Goal: Task Accomplishment & Management: Manage account settings

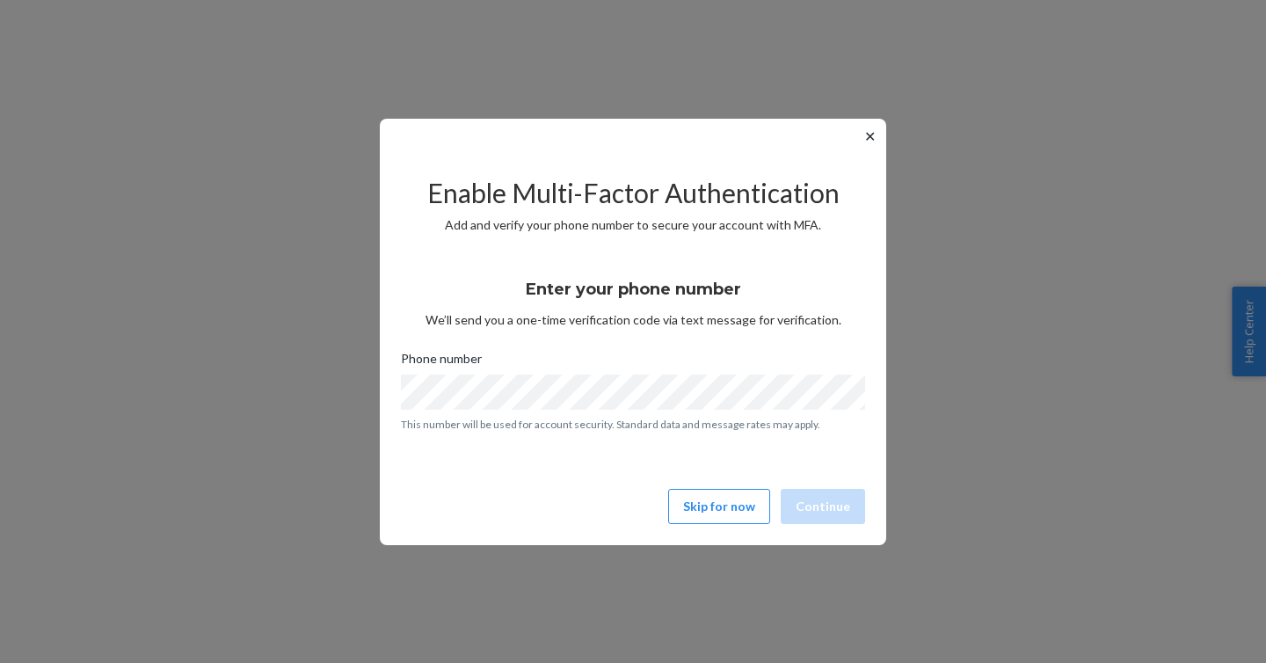
click at [872, 134] on button "✕" at bounding box center [870, 136] width 18 height 21
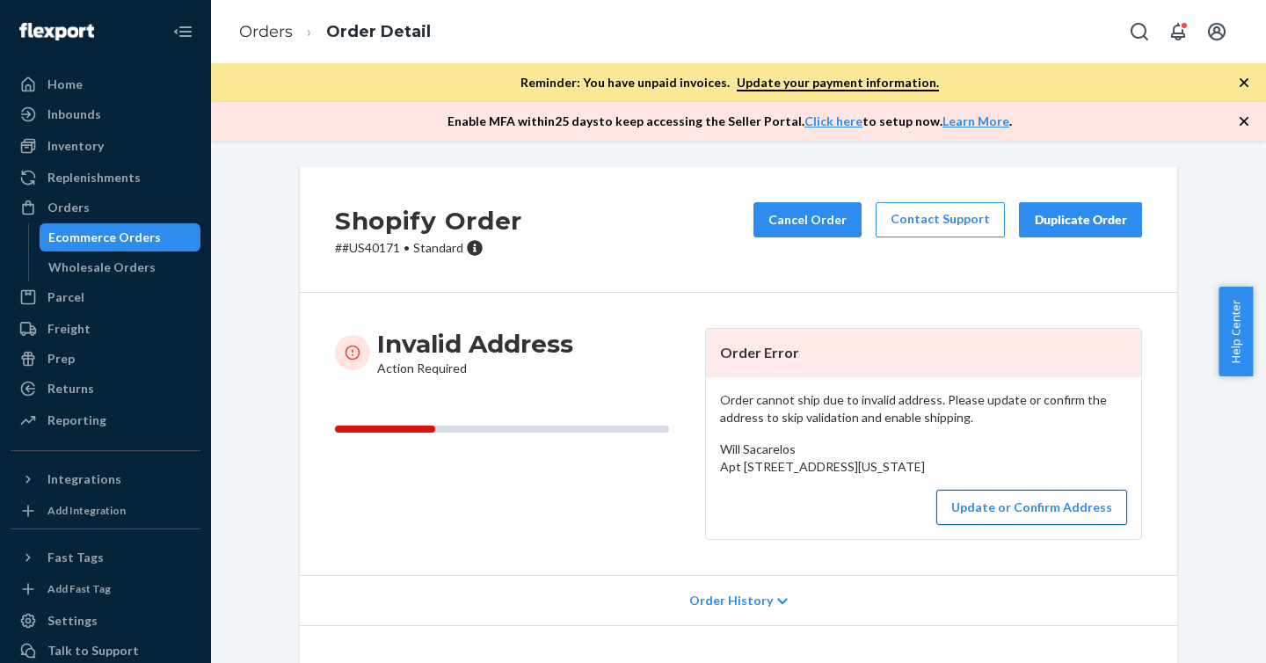
click at [1011, 525] on button "Update or Confirm Address" at bounding box center [1032, 507] width 191 height 35
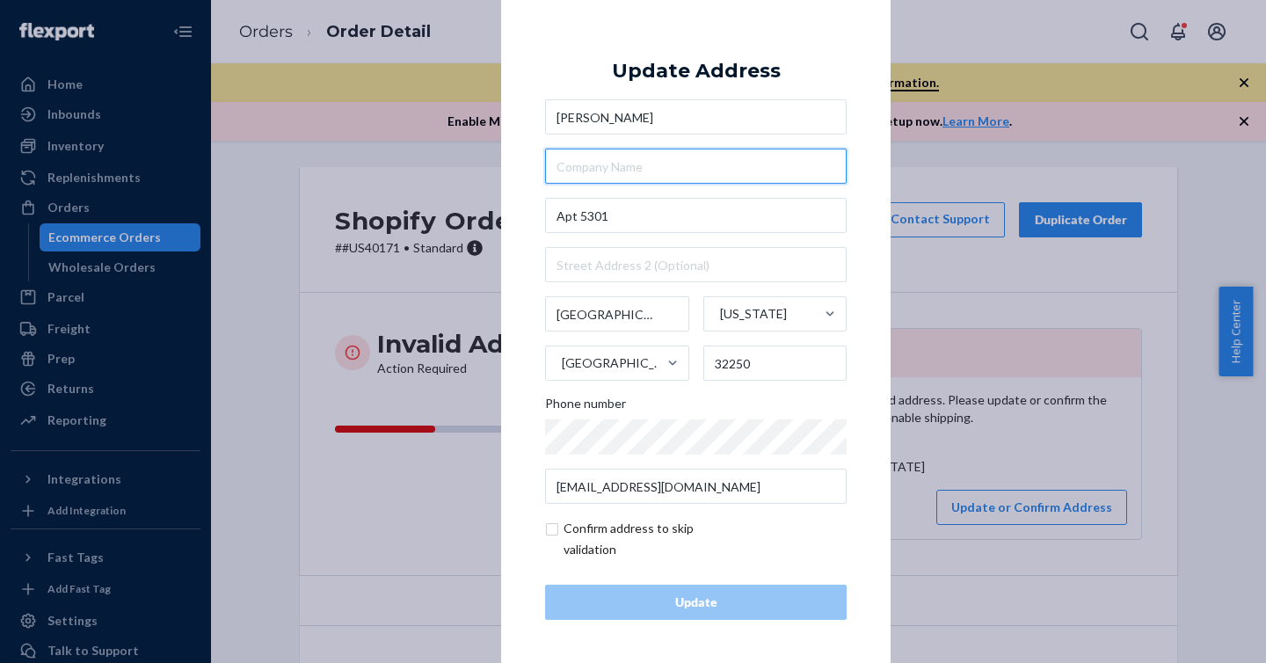
click at [561, 162] on input "text" at bounding box center [696, 166] width 302 height 35
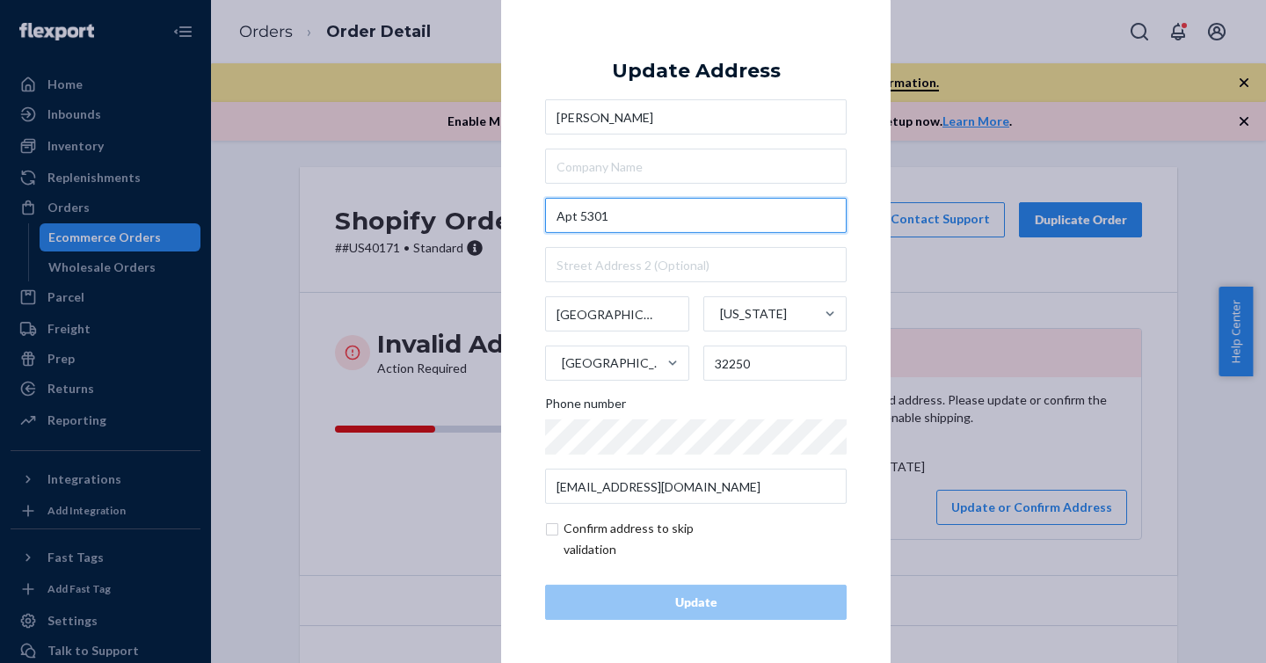
click at [636, 219] on input "Apt 5301" at bounding box center [696, 215] width 302 height 35
drag, startPoint x: 636, startPoint y: 219, endPoint x: 532, endPoint y: 219, distance: 103.8
click at [532, 219] on div "× Update Address Will Sacarelos Apt 5301 Jacksonville Beach Florida United Stat…" at bounding box center [696, 331] width 390 height 665
paste input "812 1st Ave N"
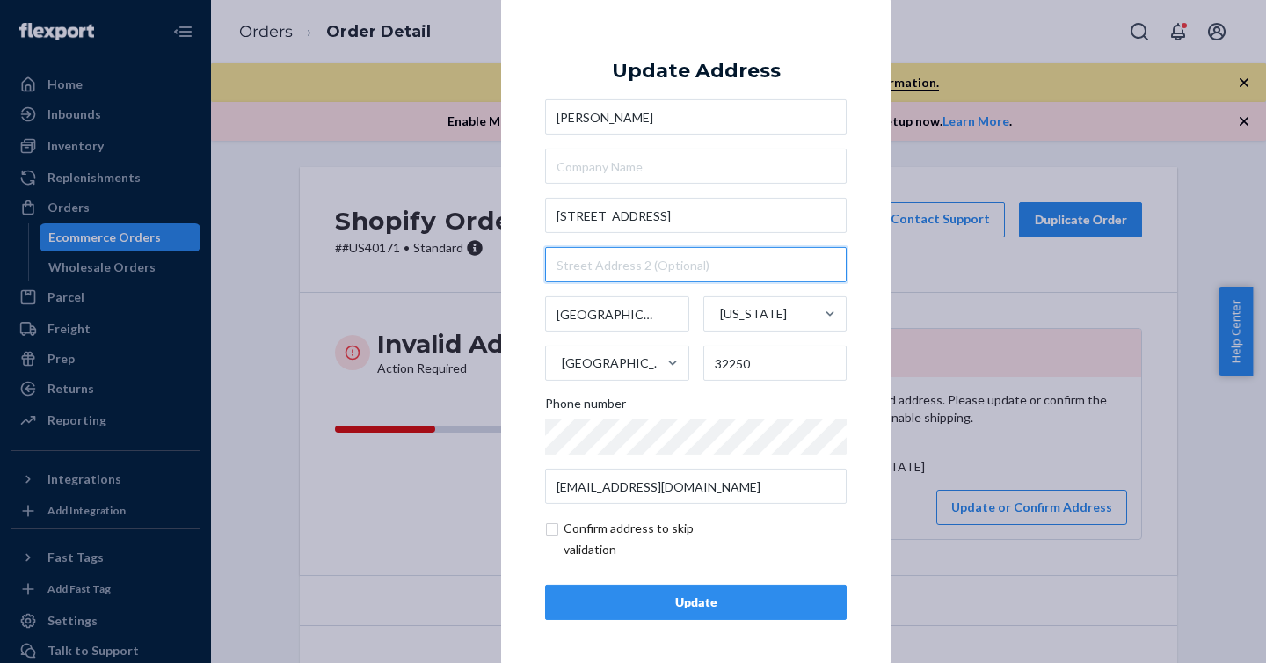
click at [606, 259] on input "text" at bounding box center [696, 264] width 302 height 35
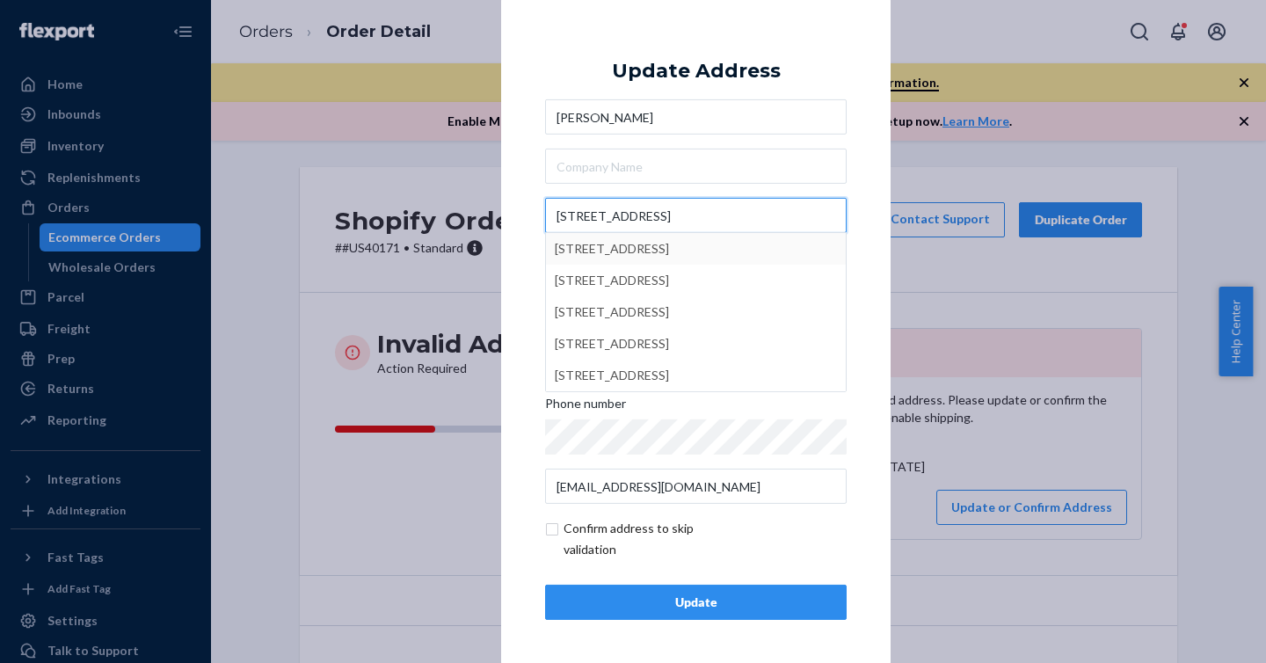
click at [662, 220] on input "812 1st Ave N" at bounding box center [696, 215] width 302 height 35
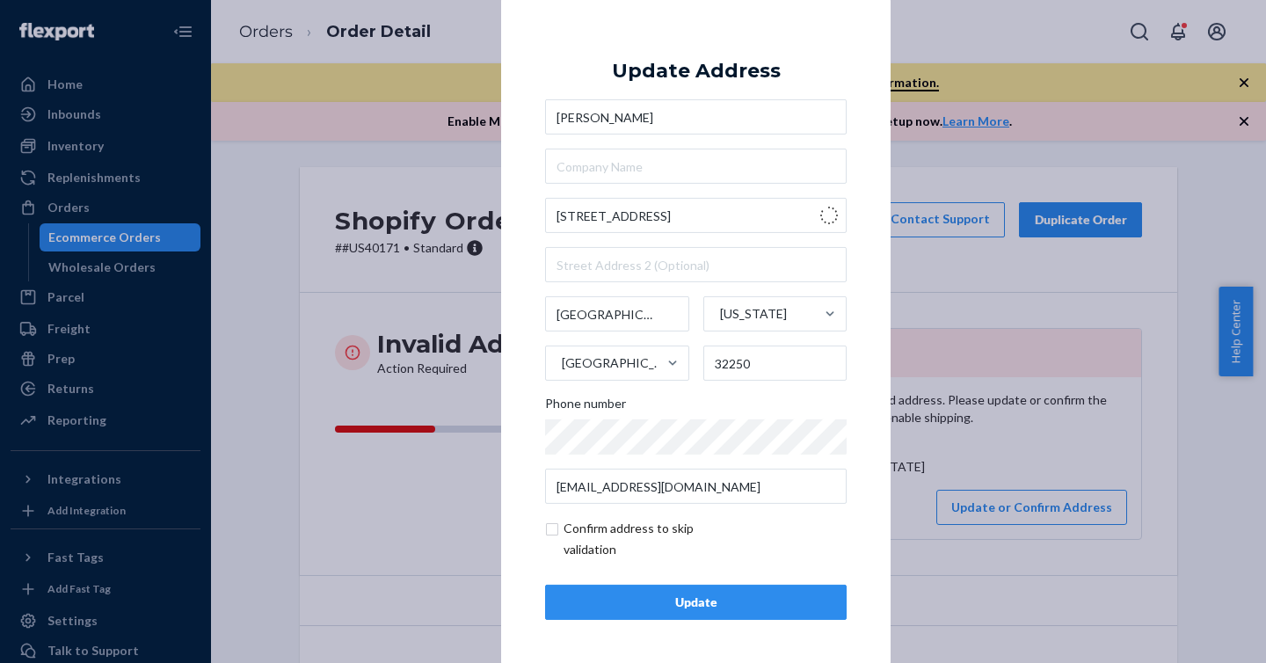
type input "812 1st Ave N"
click at [694, 264] on input "text" at bounding box center [696, 264] width 302 height 35
paste input "Apt 5301"
type input "Apt 5301"
click at [851, 347] on div "× Update Address Will Sacarelos 812 1st Ave N Apt 5301 Jacksonville Beach Flori…" at bounding box center [696, 331] width 390 height 665
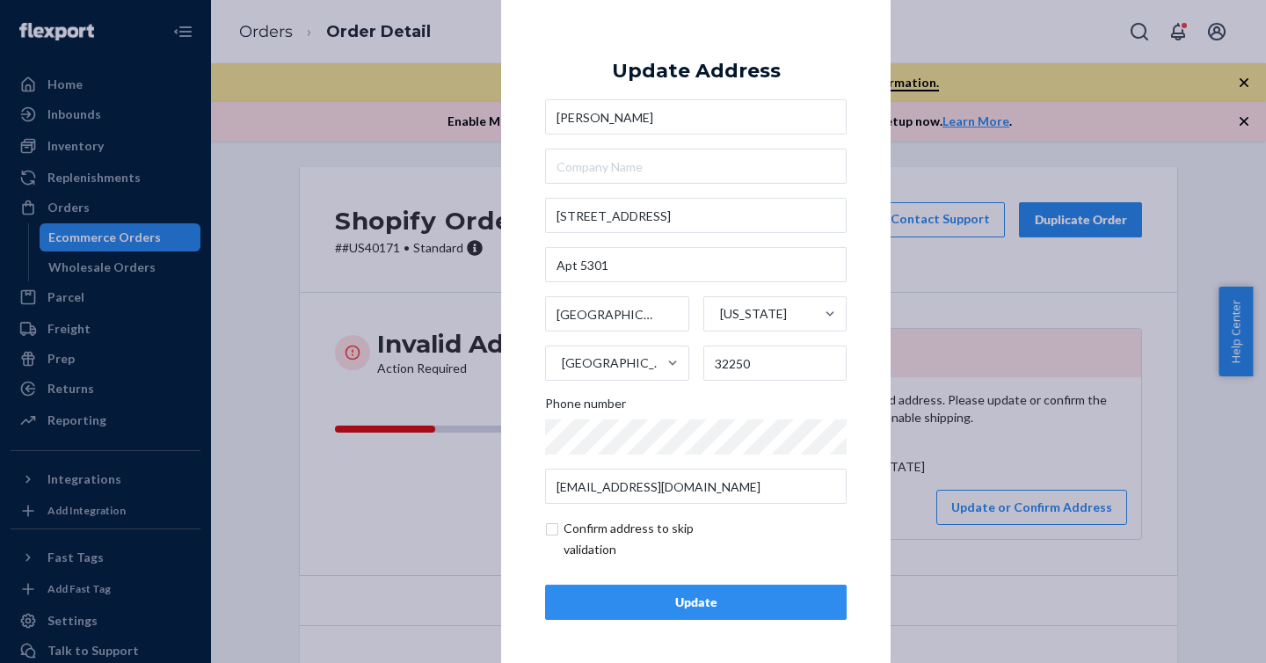
click at [548, 524] on input "checkbox" at bounding box center [647, 539] width 204 height 42
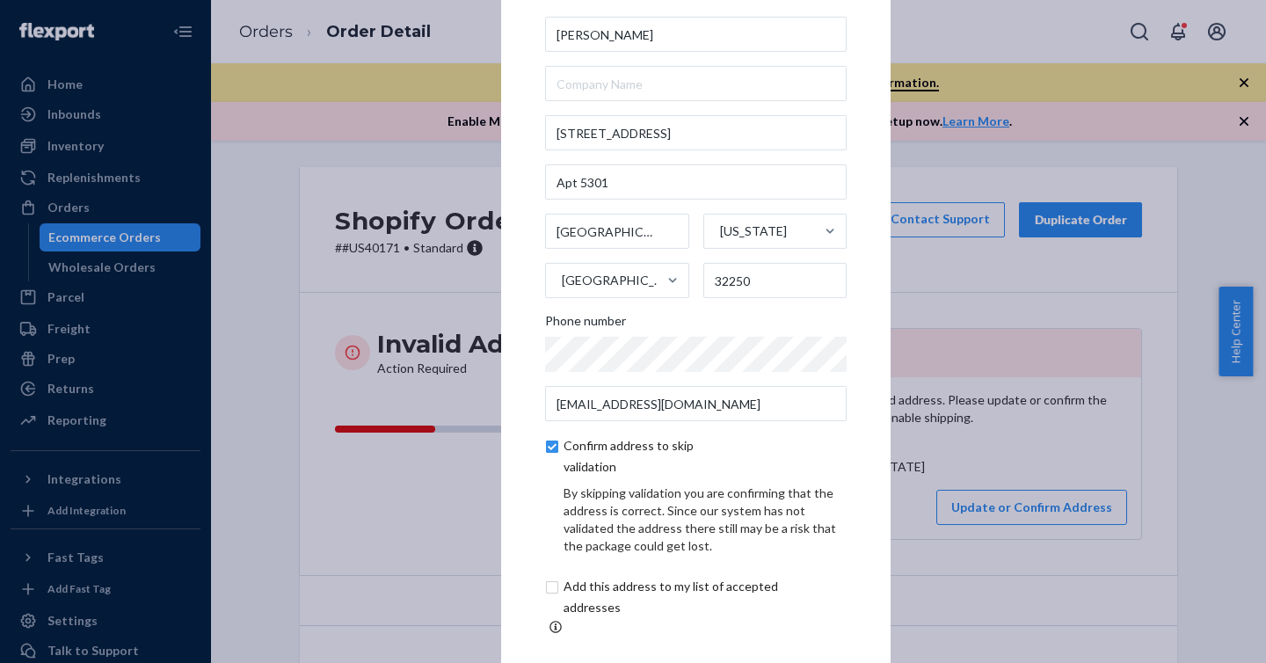
scroll to position [75, 0]
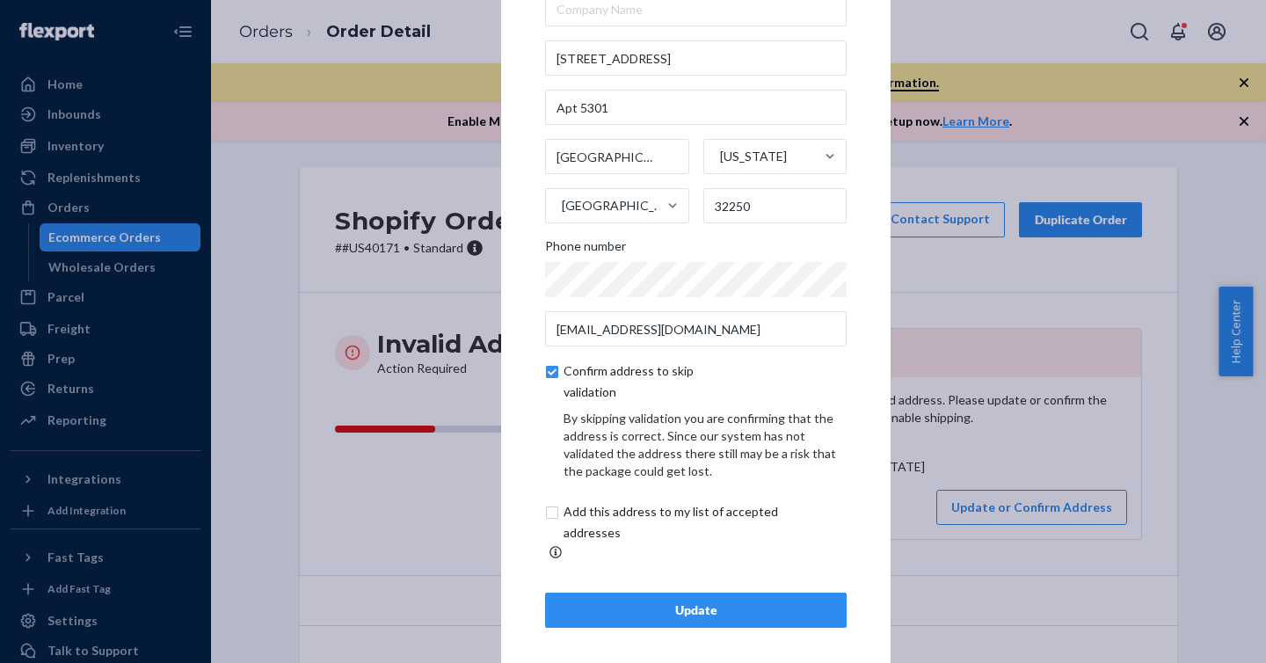
click at [551, 376] on input "checkbox" at bounding box center [647, 382] width 204 height 42
checkbox input "false"
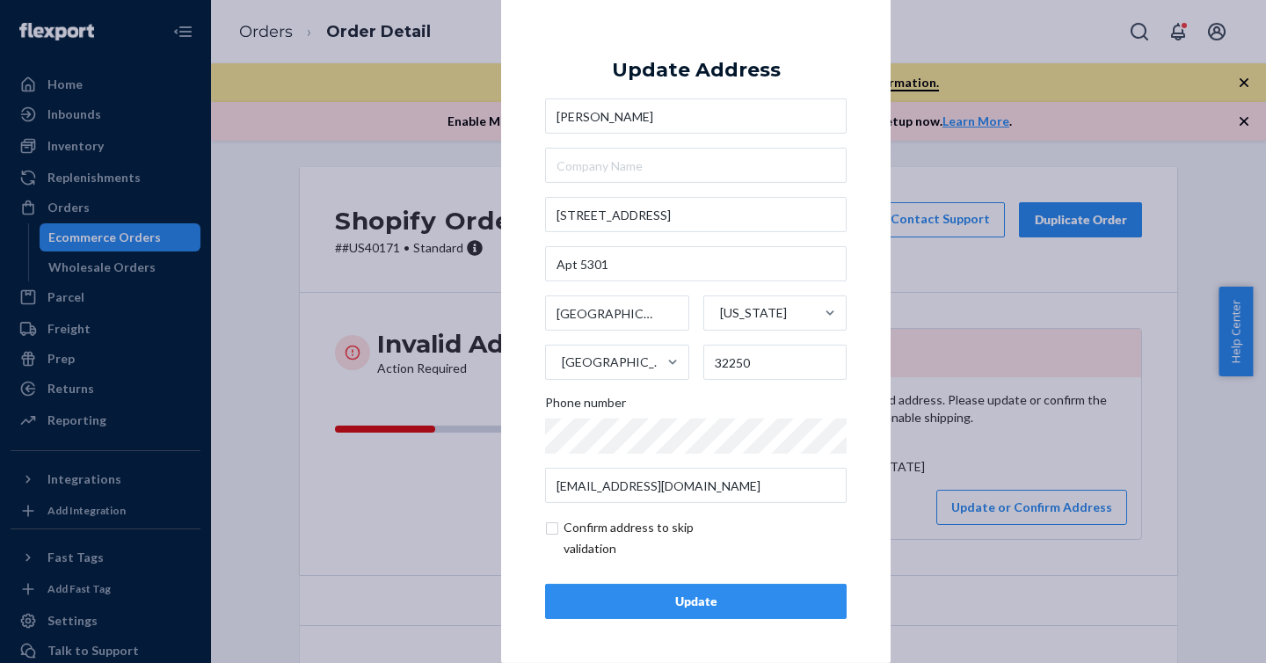
scroll to position [1, 0]
click at [597, 602] on div "Update" at bounding box center [696, 602] width 272 height 18
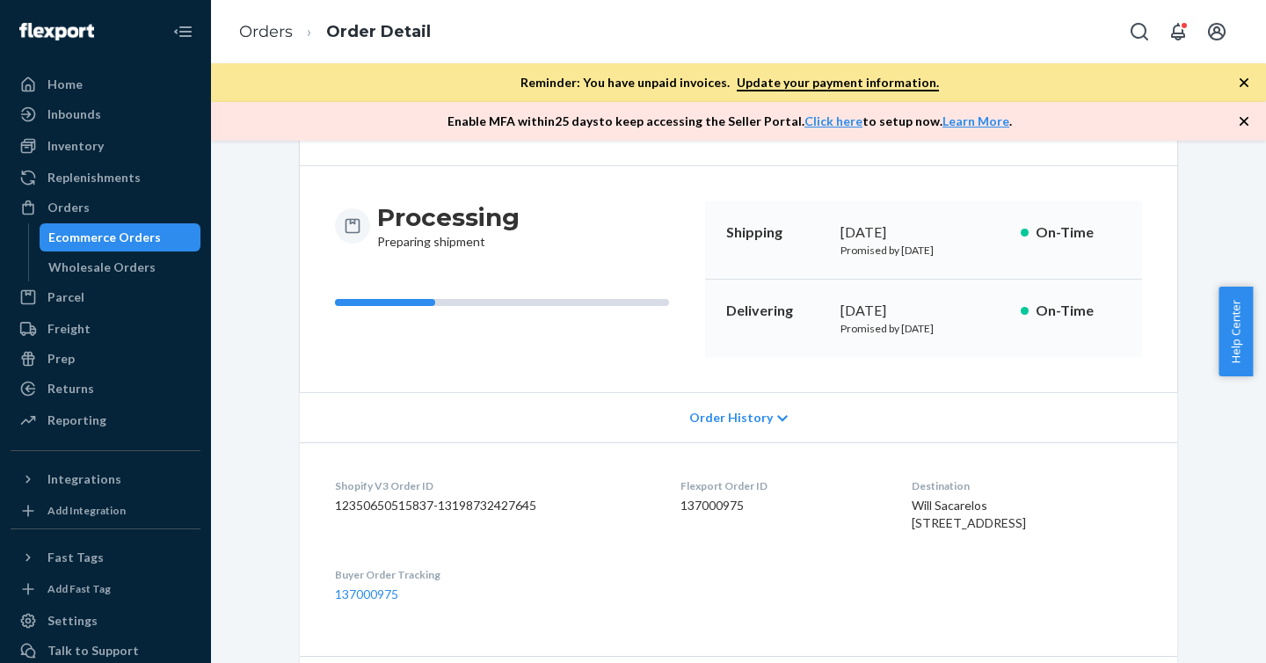
scroll to position [128, 0]
click at [748, 420] on span "Order History" at bounding box center [732, 417] width 84 height 18
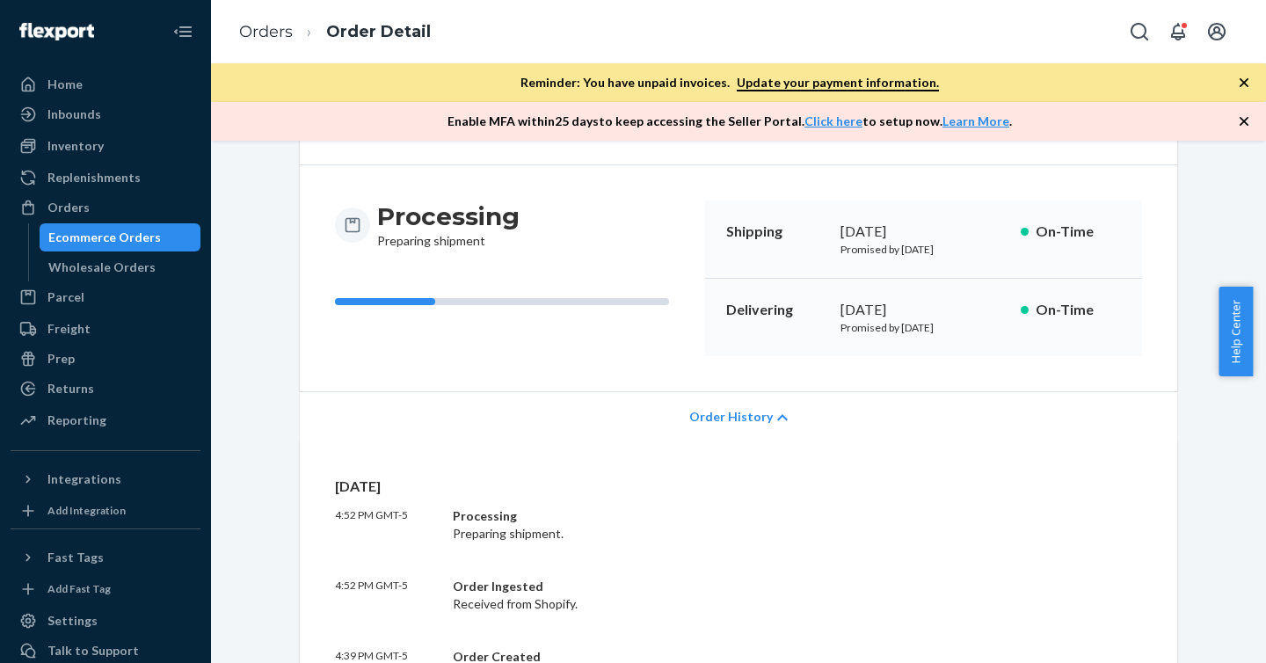
drag, startPoint x: 1266, startPoint y: 234, endPoint x: 1265, endPoint y: 351, distance: 117.0
click at [1265, 351] on body "Home Inbounds Shipping Plans Problems Inventory Products Replenishments Orders …" at bounding box center [633, 331] width 1266 height 663
drag, startPoint x: 1265, startPoint y: 300, endPoint x: 1260, endPoint y: 447, distance: 146.9
click at [1260, 447] on body "Home Inbounds Shipping Plans Problems Inventory Products Replenishments Orders …" at bounding box center [633, 331] width 1266 height 663
click at [1127, 506] on div "Yesterday 4:52 PM GMT-5 Processing Preparing shipment. 4:52 PM GMT-5 Order Inge…" at bounding box center [738, 580] width 807 height 207
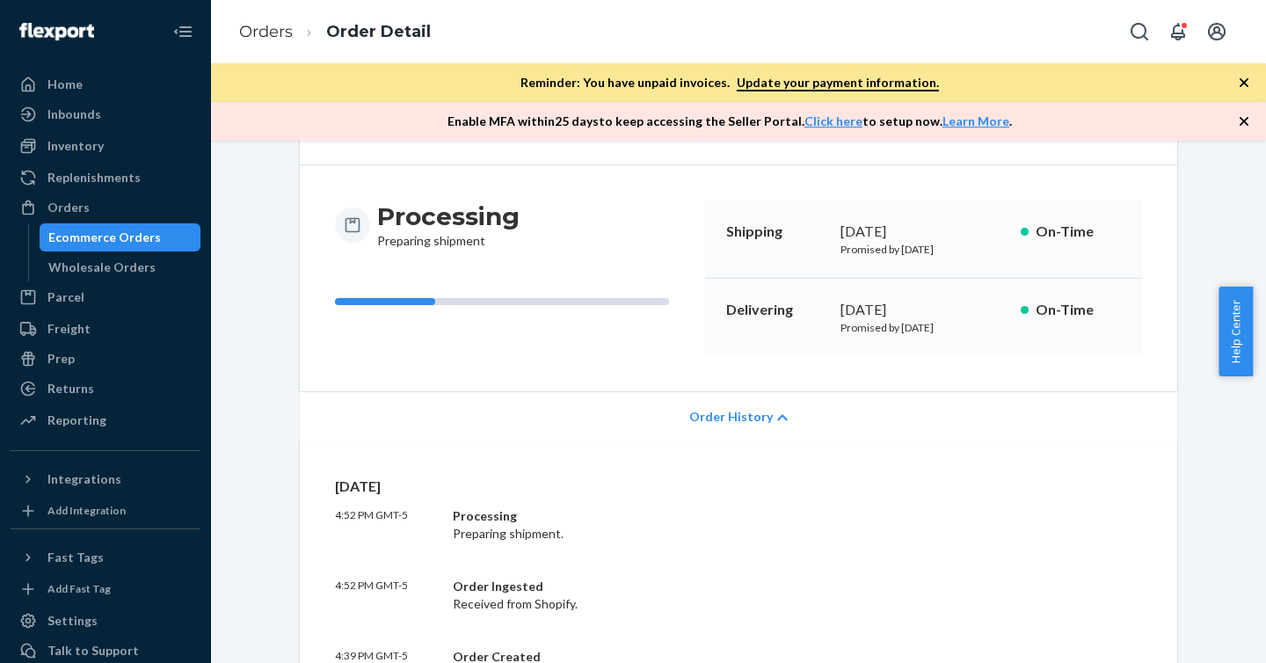
drag, startPoint x: 1265, startPoint y: 310, endPoint x: 1266, endPoint y: 420, distance: 109.1
click at [1266, 420] on body "Home Inbounds Shipping Plans Problems Inventory Products Replenishments Orders …" at bounding box center [633, 331] width 1266 height 663
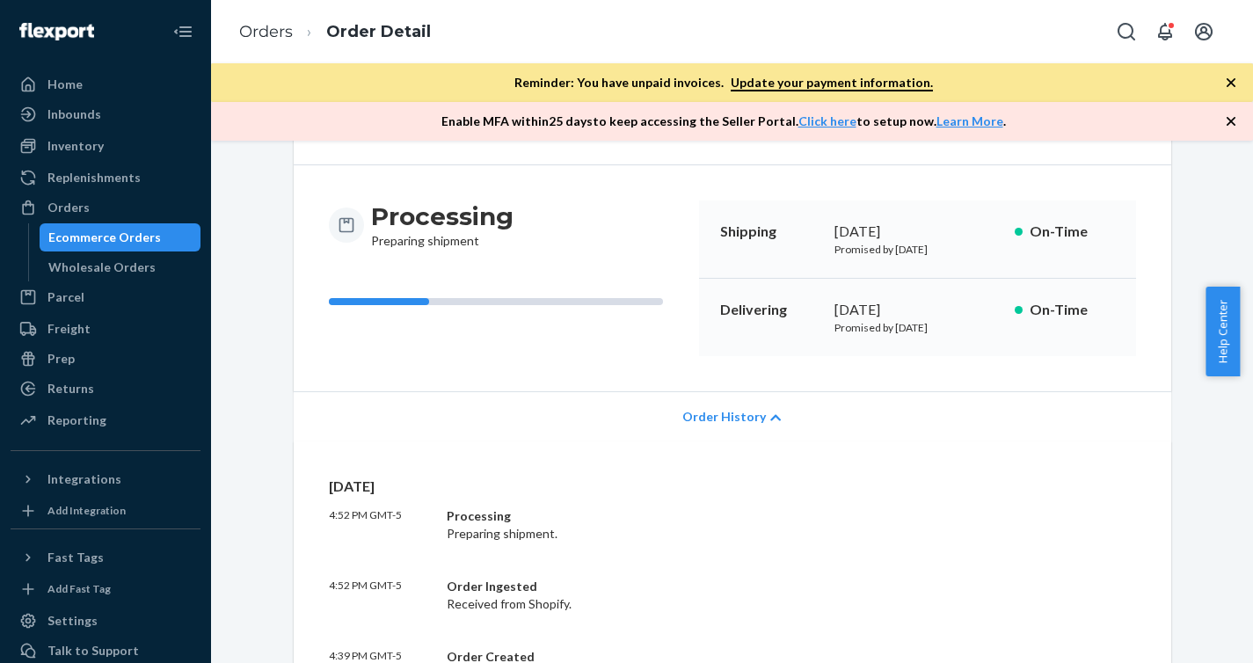
click at [1224, 440] on div "Shopify Order # #US40171 • Standard Cancel Order Contact Support Duplicate Orde…" at bounding box center [732, 584] width 1016 height 1088
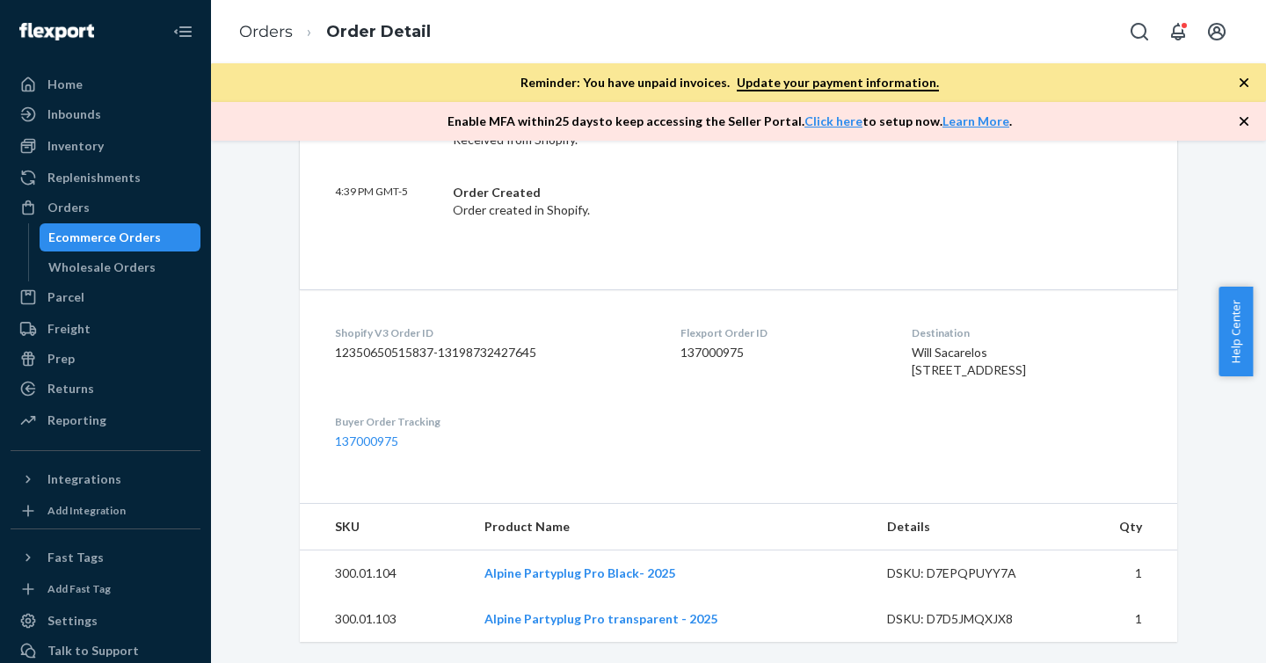
scroll to position [627, 0]
click at [382, 437] on link "137000975" at bounding box center [366, 441] width 63 height 15
click at [1243, 81] on icon "button" at bounding box center [1244, 82] width 9 height 9
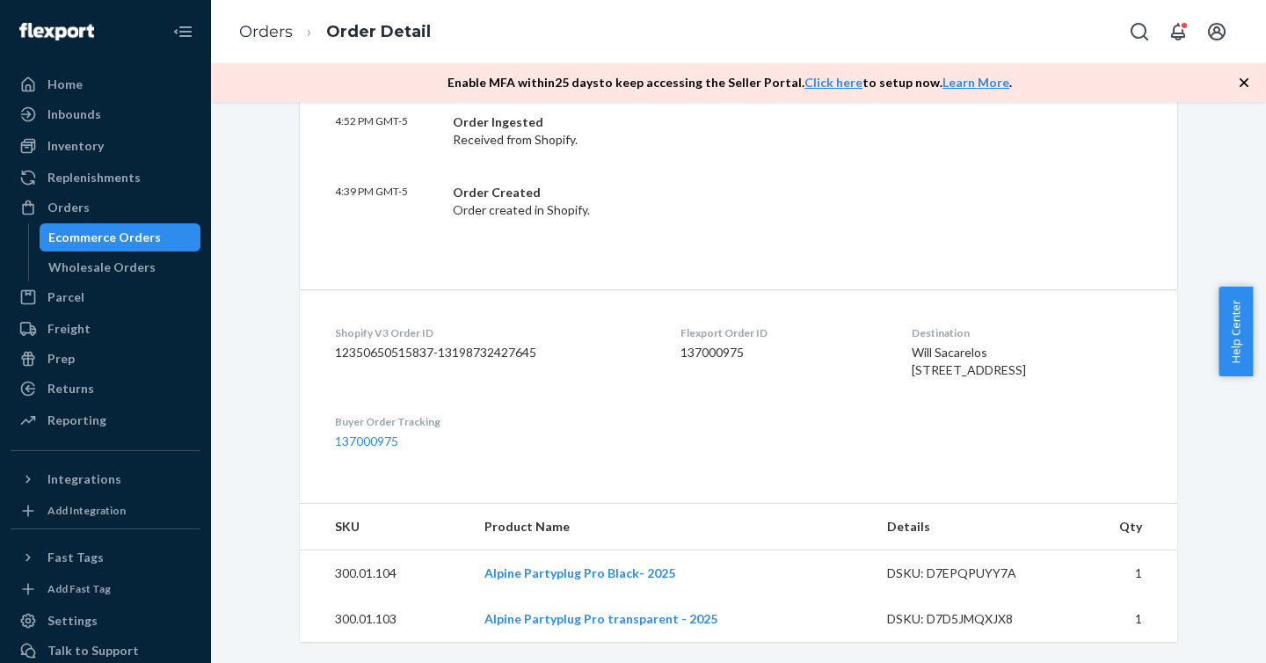
scroll to position [588, 0]
click at [1239, 82] on icon "button" at bounding box center [1245, 83] width 18 height 18
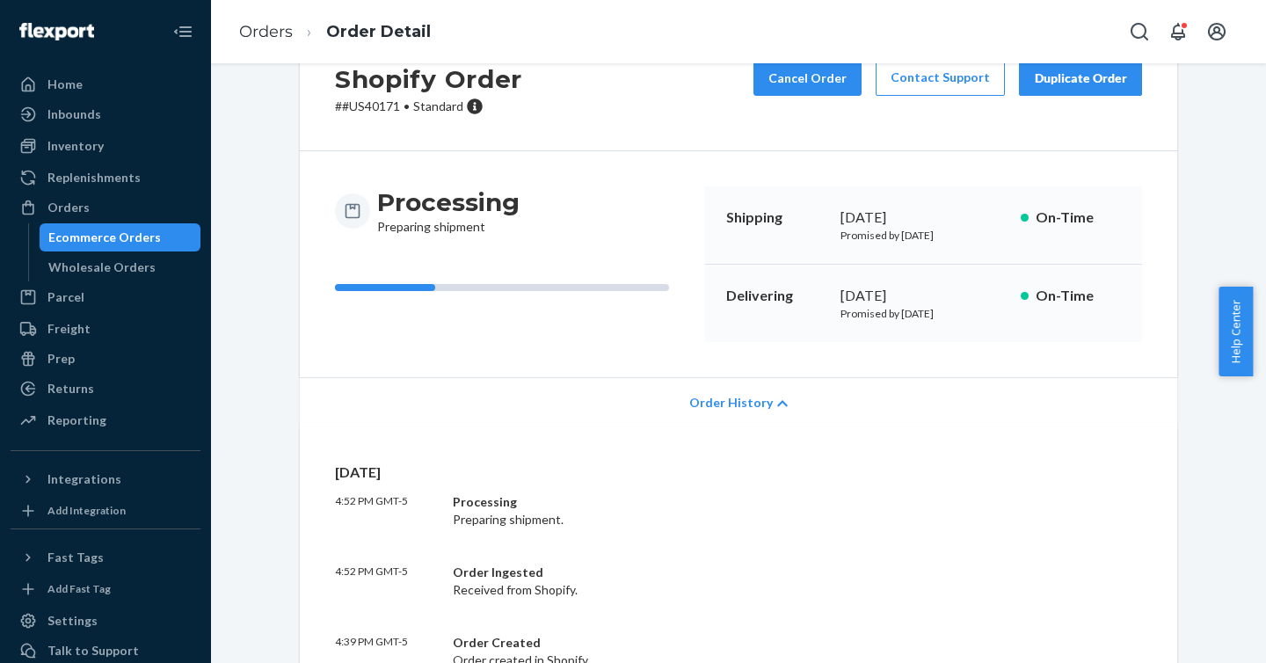
scroll to position [0, 0]
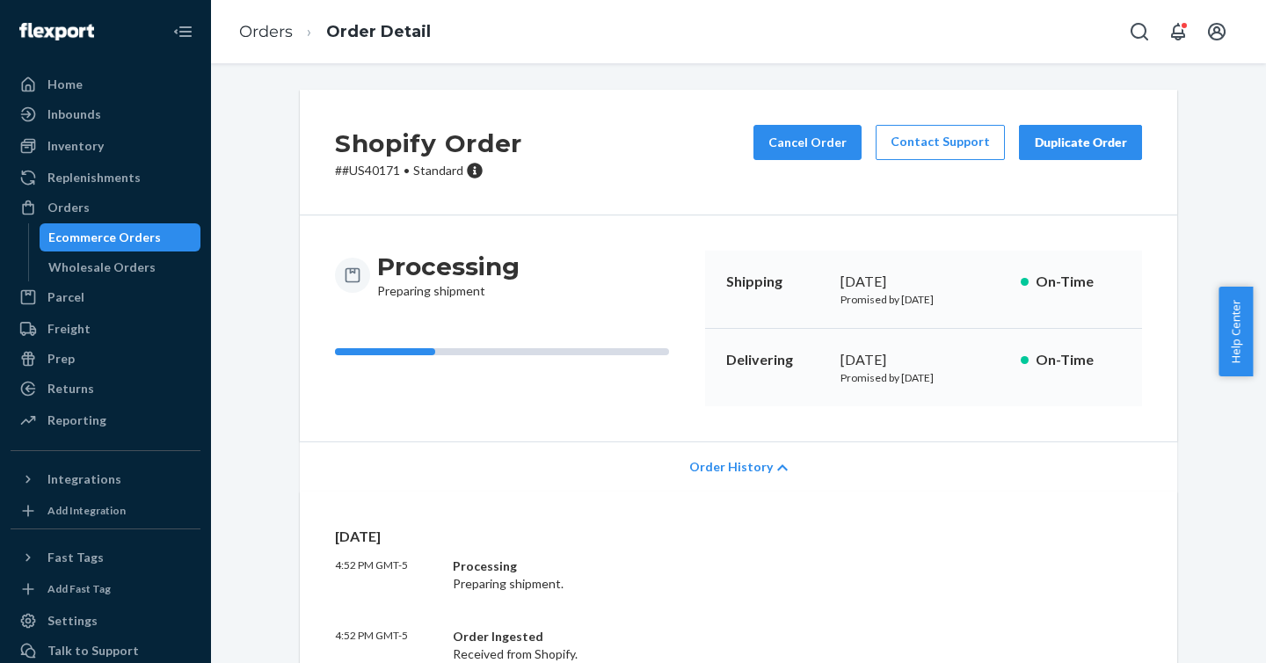
click at [736, 462] on span "Order History" at bounding box center [732, 467] width 84 height 18
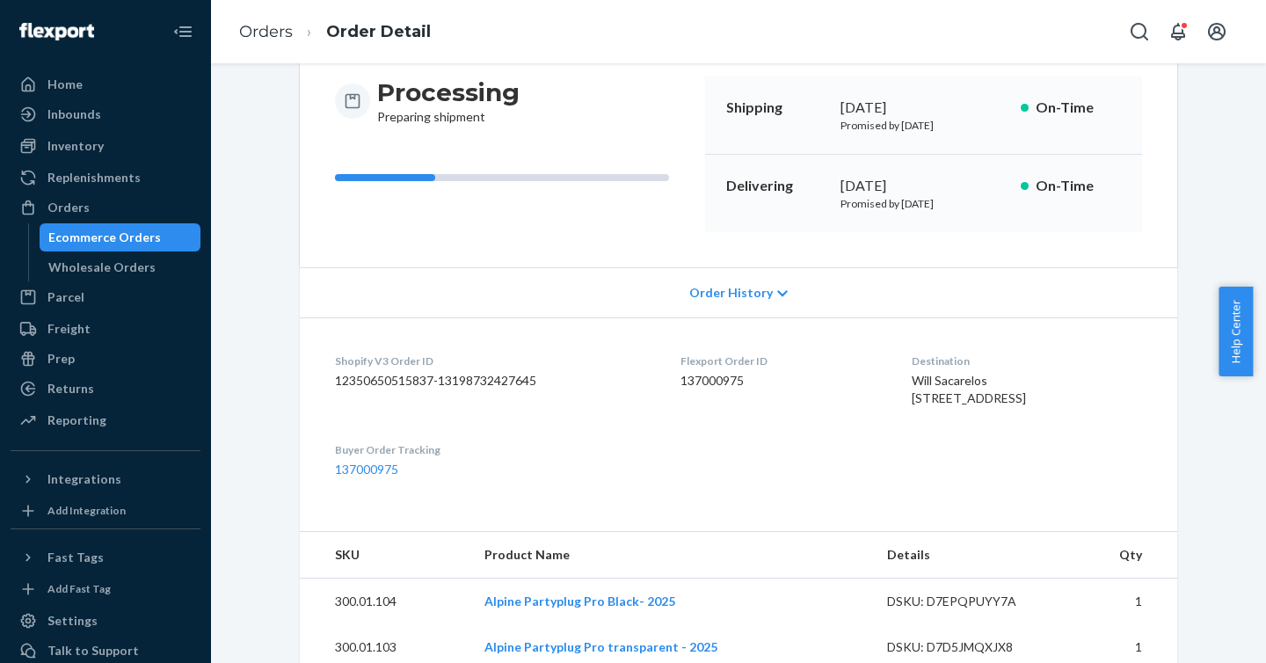
scroll to position [237, 0]
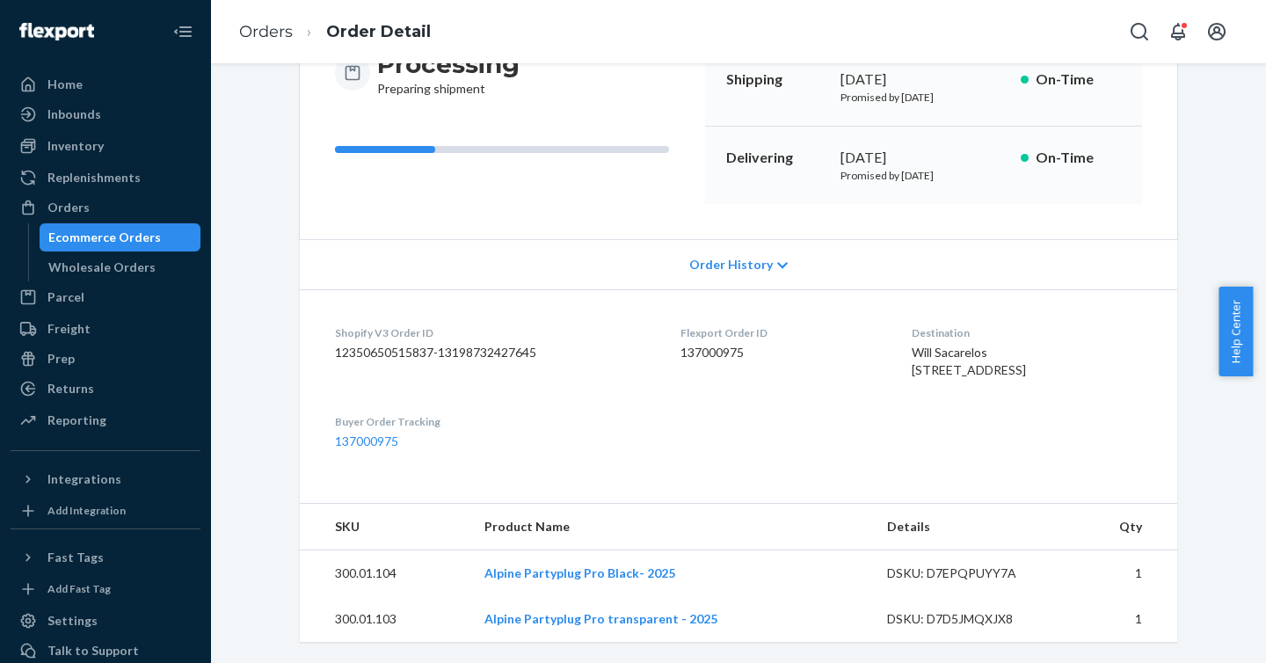
drag, startPoint x: 1266, startPoint y: 388, endPoint x: 1266, endPoint y: 183, distance: 204.9
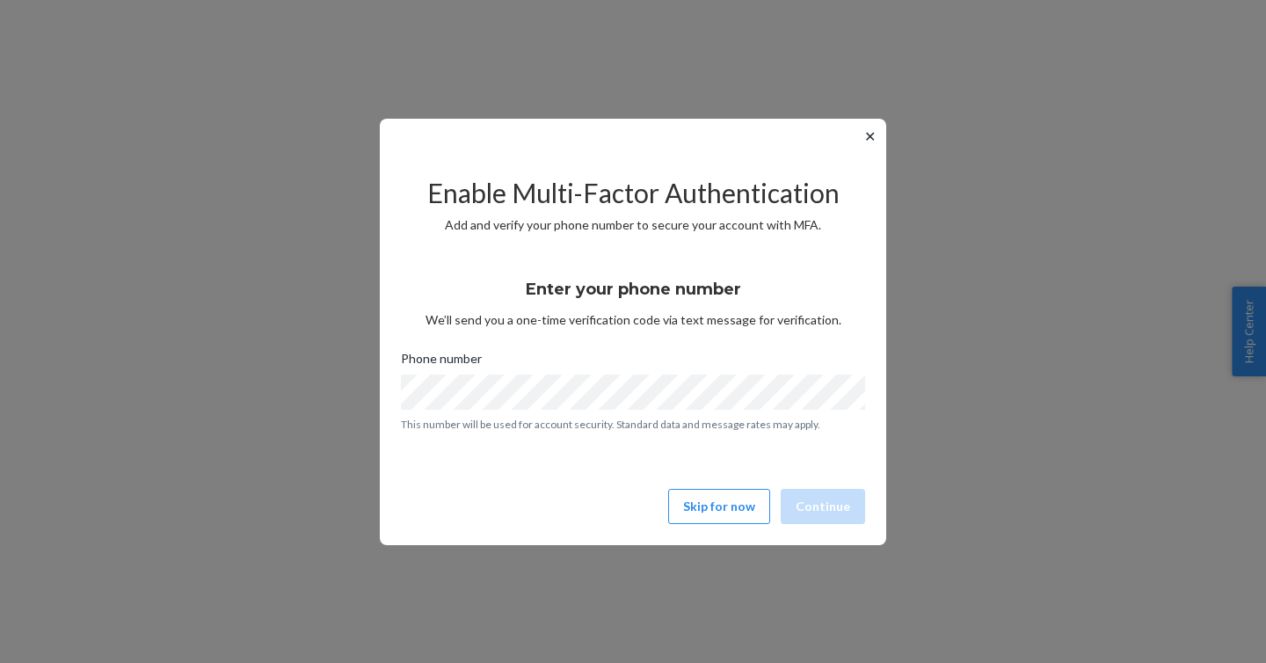
click at [874, 135] on button "✕" at bounding box center [870, 136] width 18 height 21
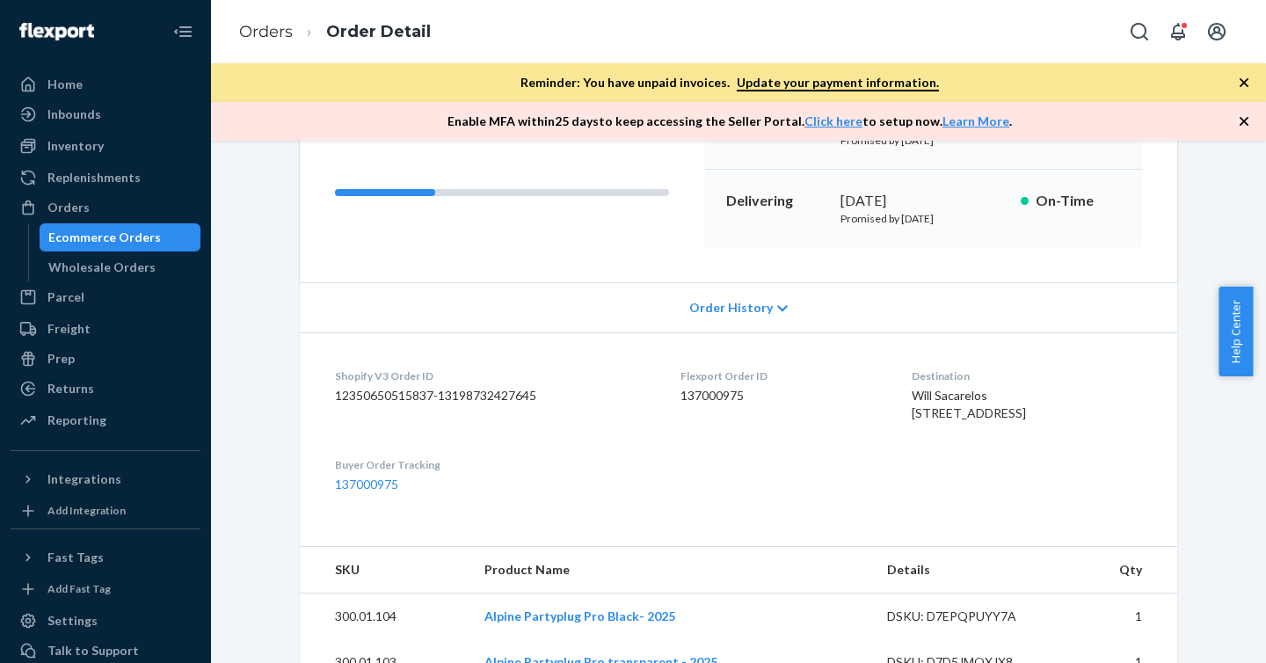
scroll to position [245, 0]
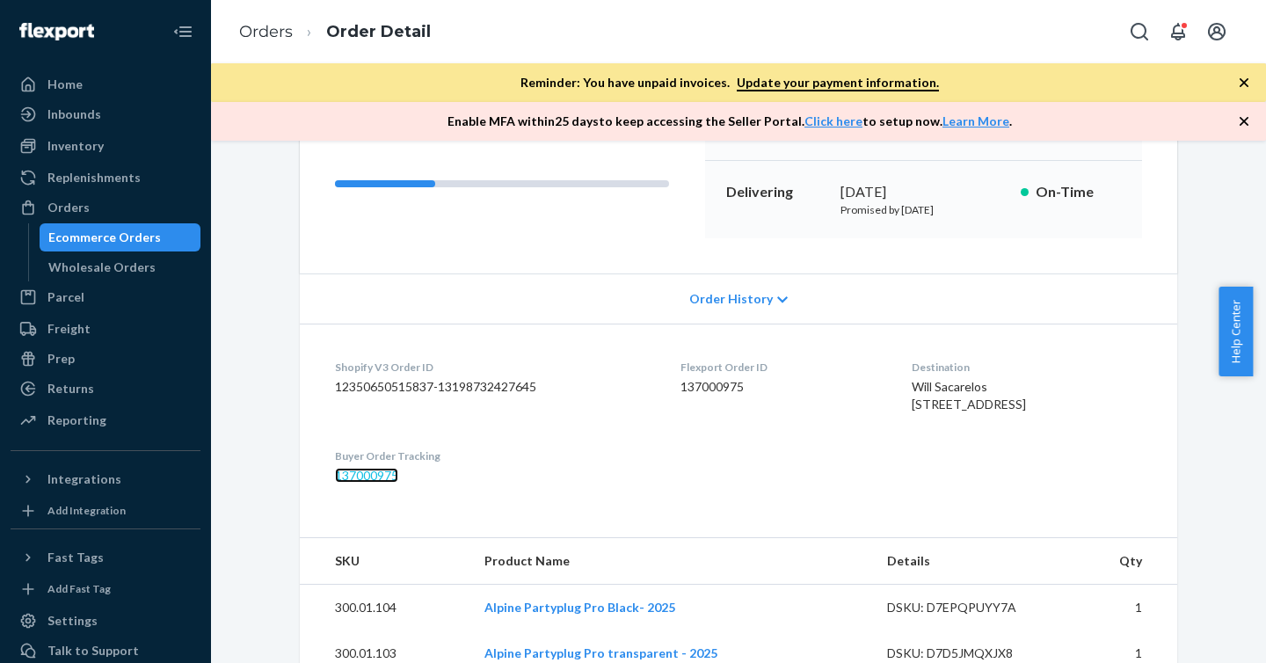
click at [363, 483] on link "137000975" at bounding box center [366, 475] width 63 height 15
drag, startPoint x: 1266, startPoint y: 270, endPoint x: 1266, endPoint y: 485, distance: 215.5
click at [1266, 485] on body "Home Inbounds Shipping Plans Problems Inventory Products Replenishments Orders …" at bounding box center [633, 331] width 1266 height 663
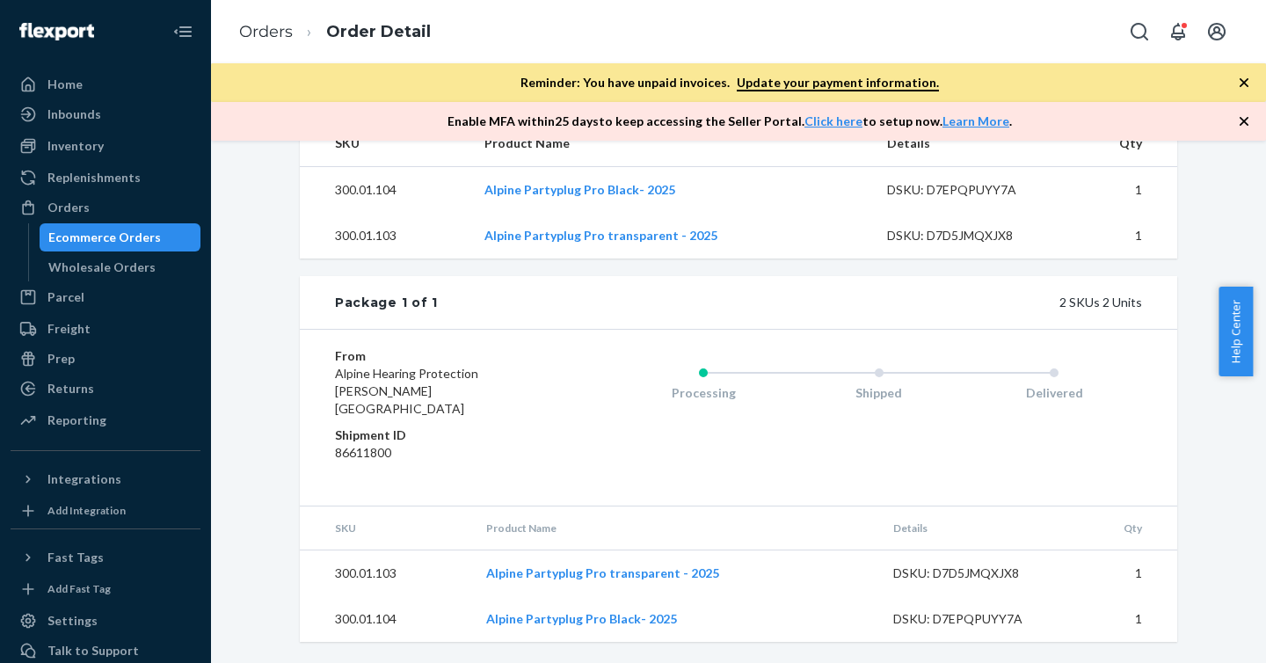
scroll to position [0, 0]
